Goal: Task Accomplishment & Management: Manage account settings

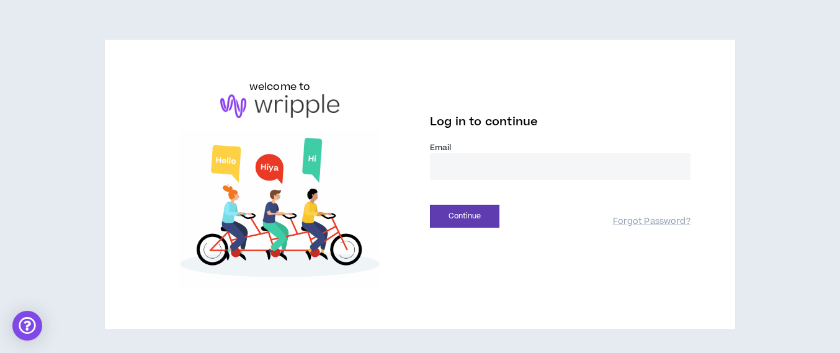
click at [533, 171] on input "email" at bounding box center [560, 166] width 260 height 27
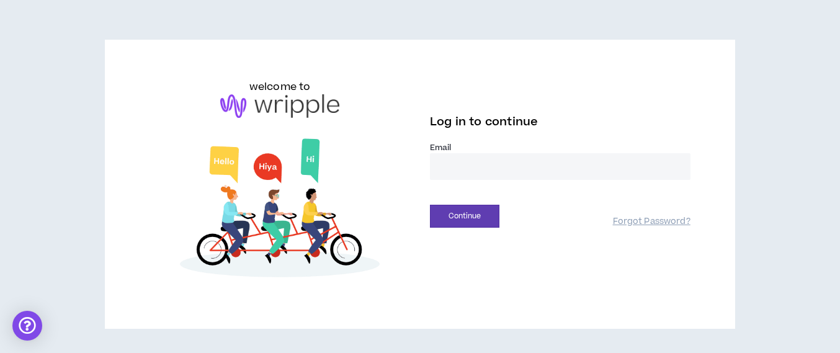
type input "**********"
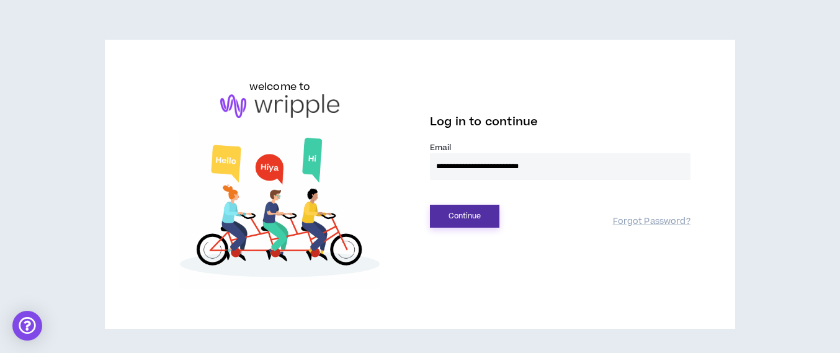
click at [479, 218] on button "Continue" at bounding box center [464, 216] width 69 height 23
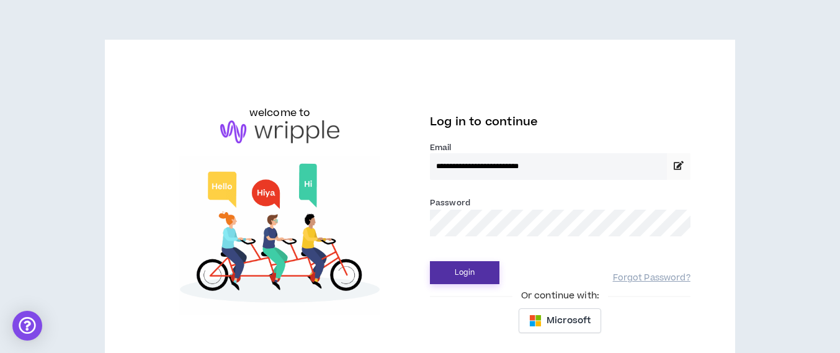
click at [468, 273] on button "Login" at bounding box center [464, 272] width 69 height 23
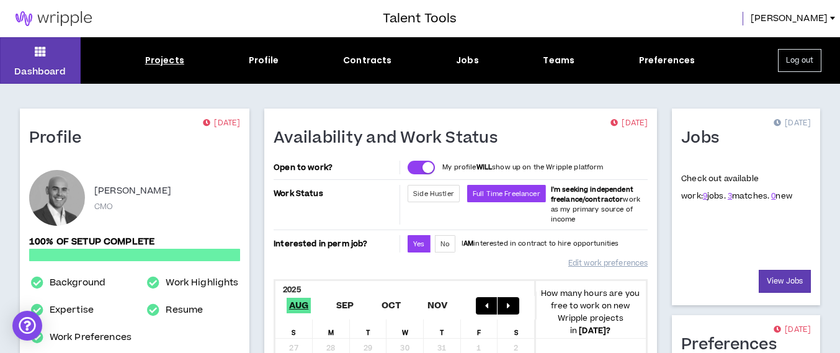
click at [172, 58] on div "Projects" at bounding box center [164, 60] width 39 height 13
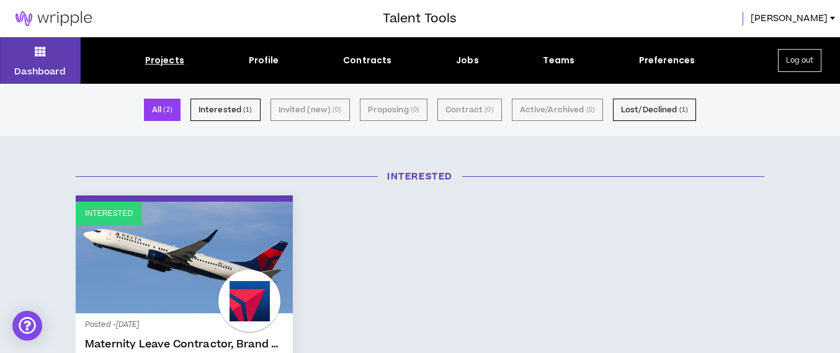
click at [477, 59] on div "Projects Profile Contracts Jobs Teams Preferences" at bounding box center [420, 60] width 678 height 13
click at [464, 56] on div "Jobs" at bounding box center [467, 60] width 23 height 13
